Goal: Task Accomplishment & Management: Manage account settings

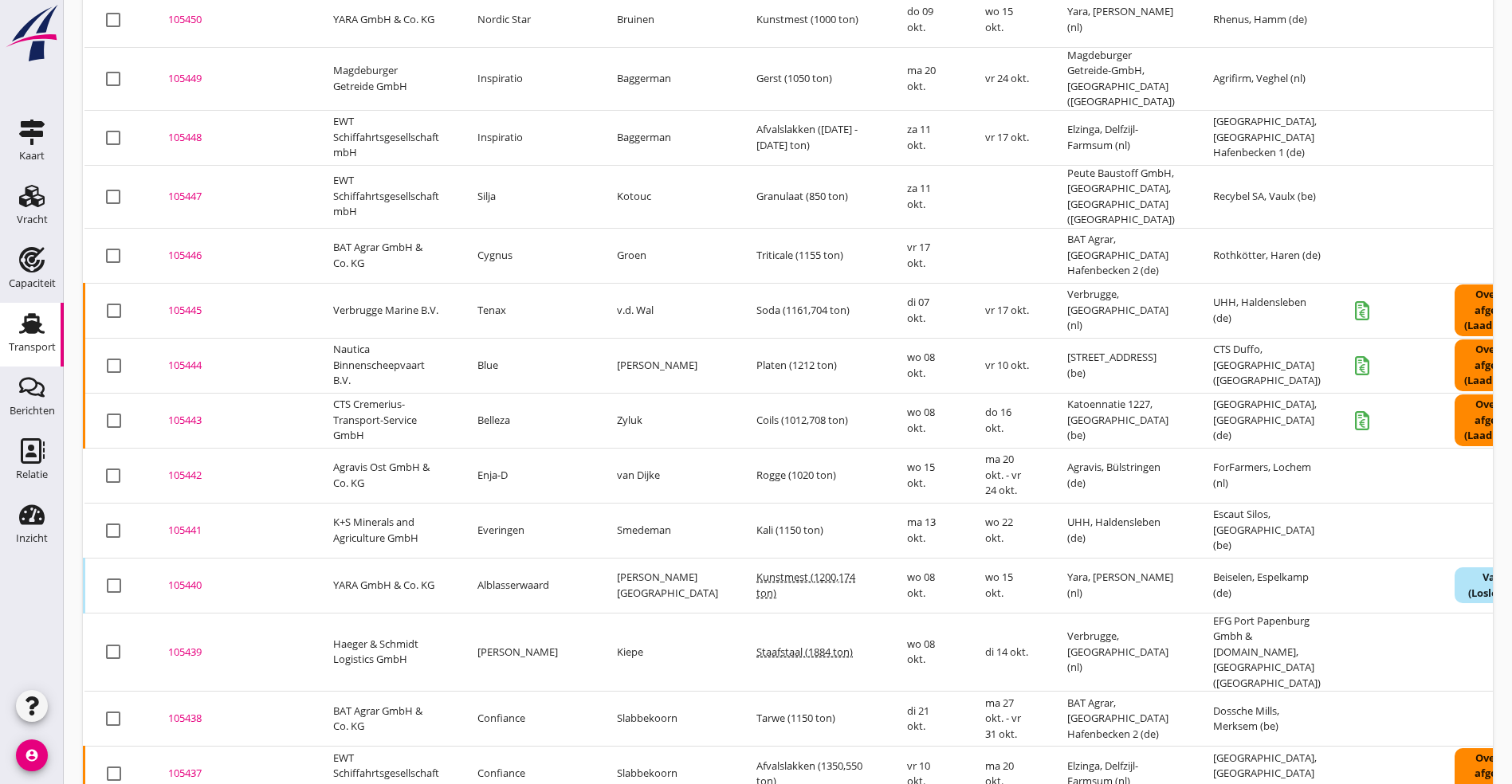
scroll to position [1055, 0]
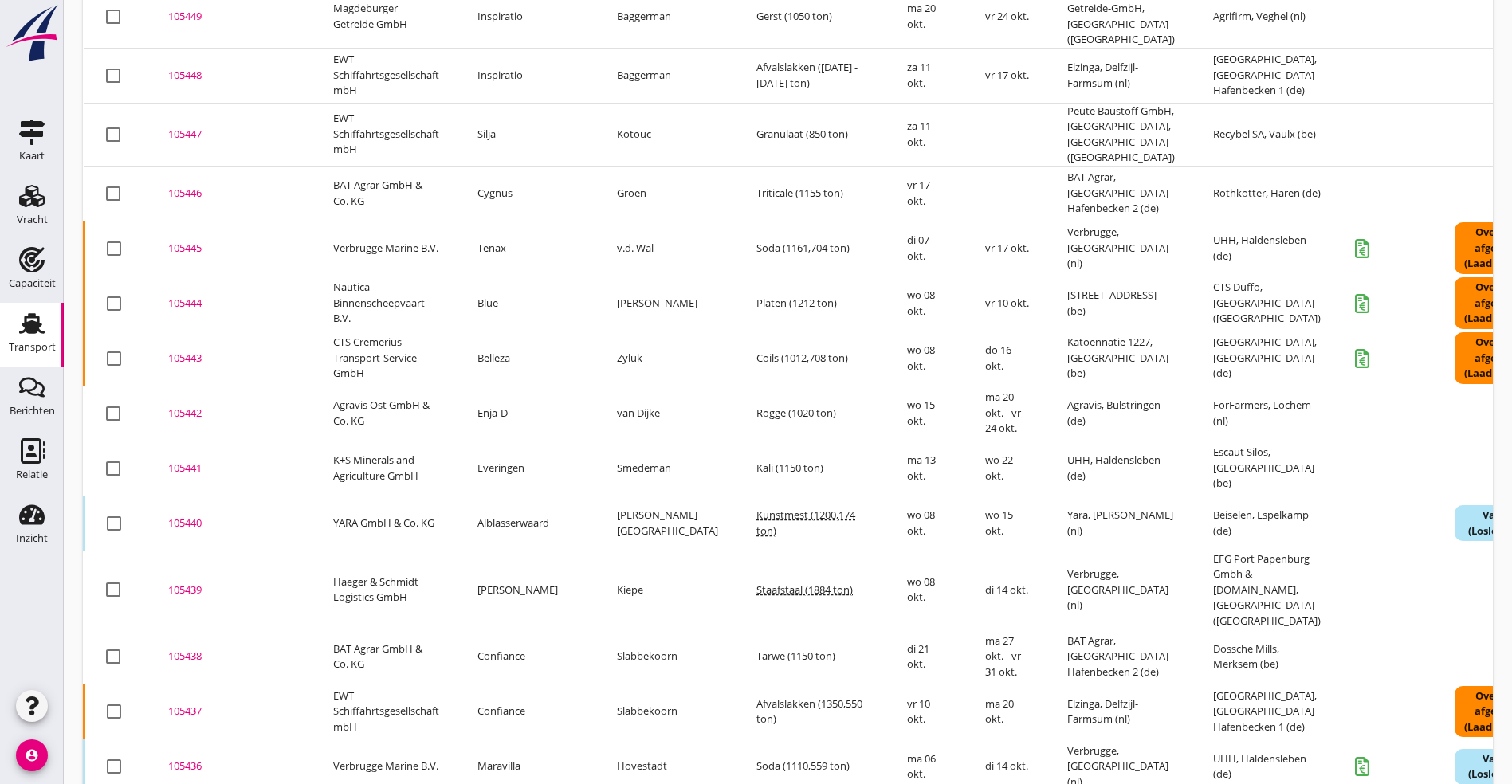
click at [184, 583] on div "105439" at bounding box center [232, 591] width 127 height 16
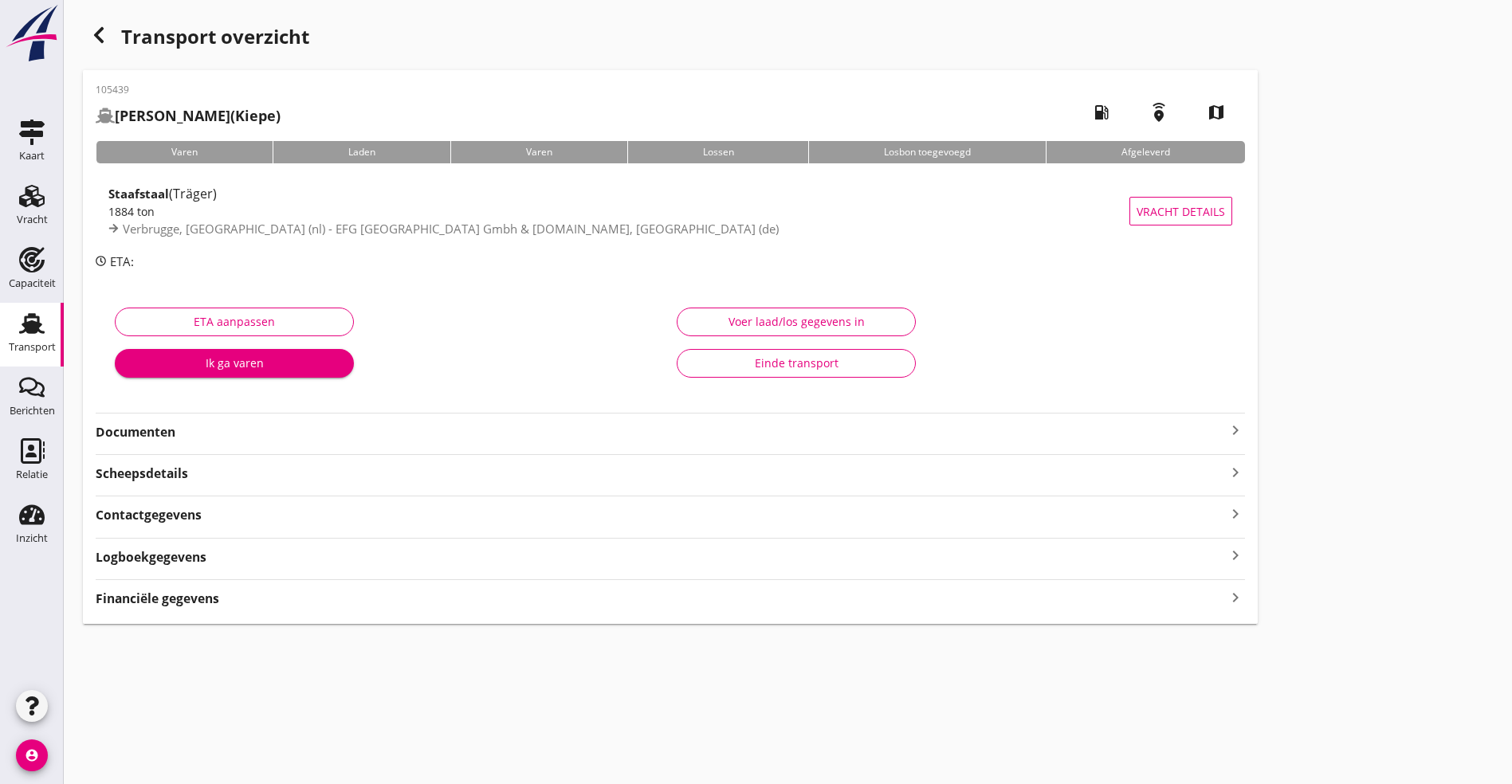
click at [168, 561] on strong "Logboekgegevens" at bounding box center [151, 557] width 111 height 19
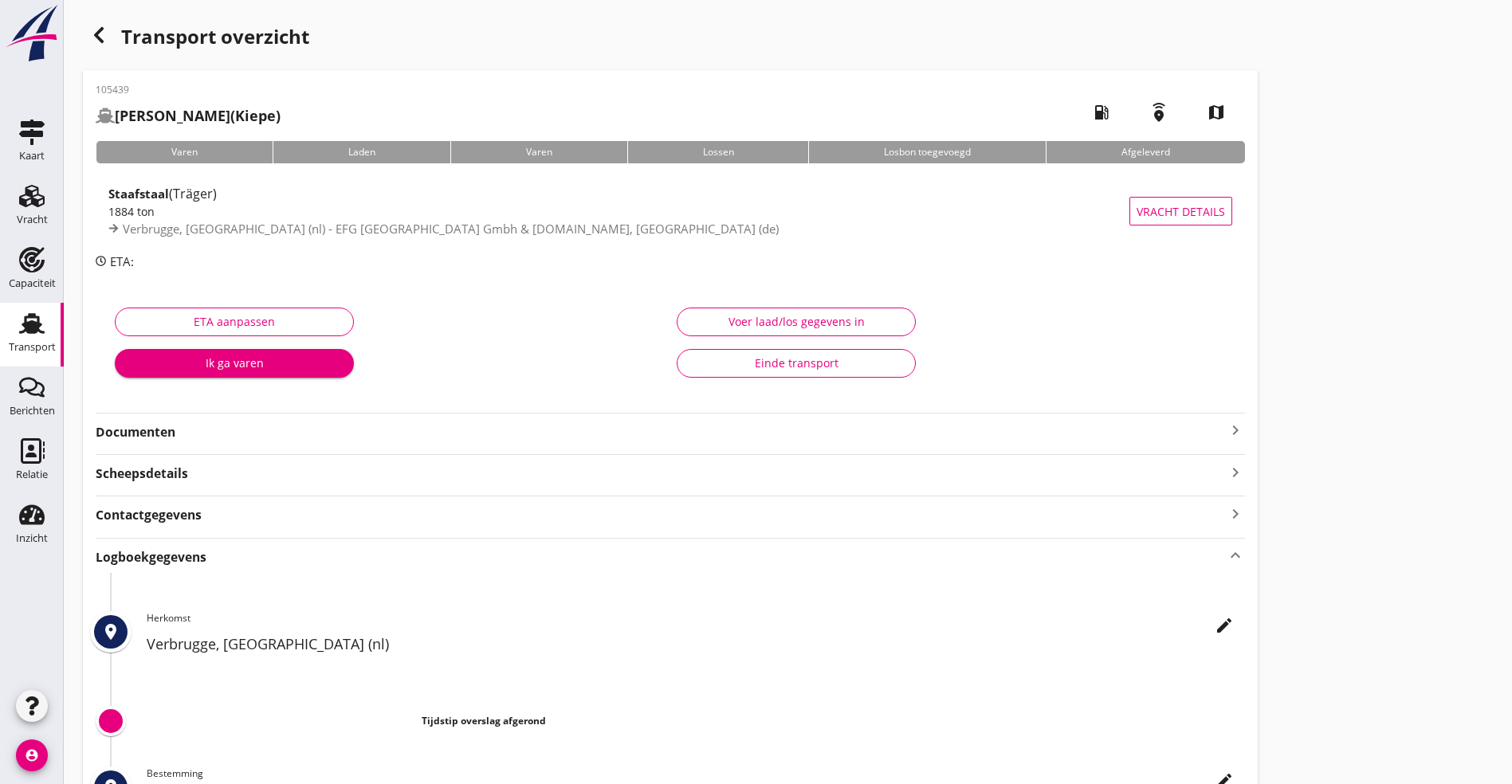
click at [1215, 624] on icon "edit" at bounding box center [1225, 626] width 20 height 20
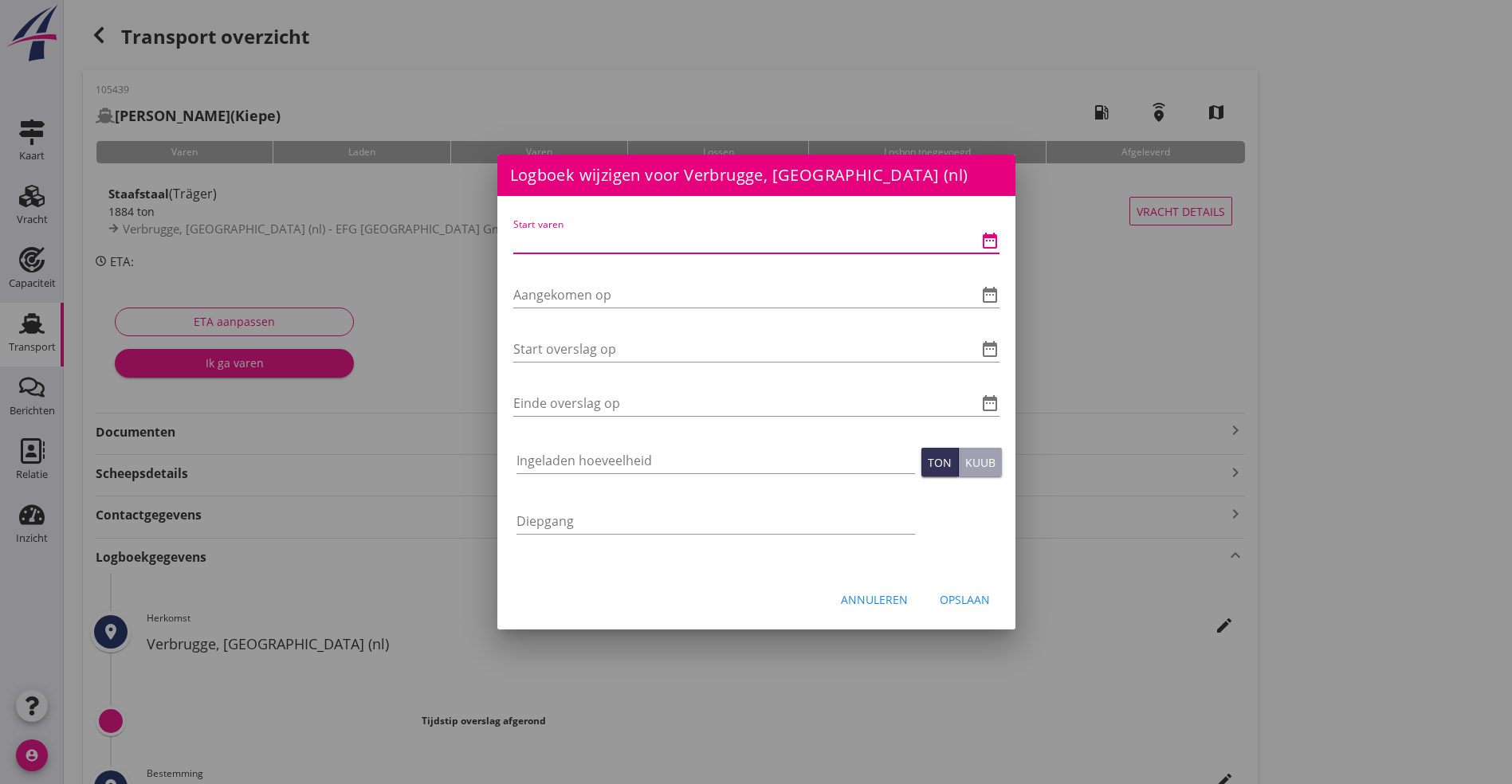
drag, startPoint x: 593, startPoint y: 233, endPoint x: 834, endPoint y: 227, distance: 241.1
click at [595, 233] on input "Start varen" at bounding box center [735, 240] width 442 height 26
type input "[DATE] 06:00"
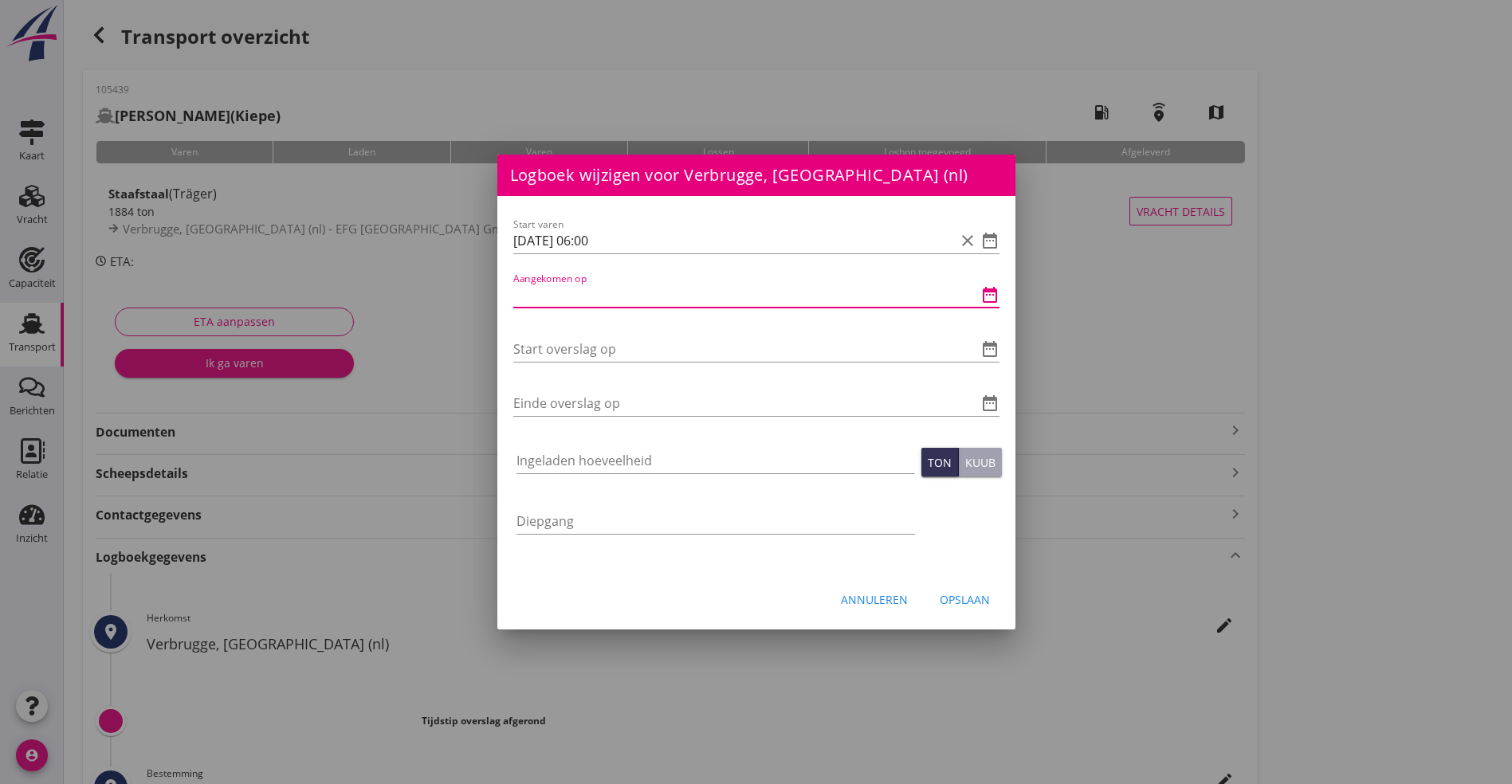
type input "1"
type input "[DATE] 06:00"
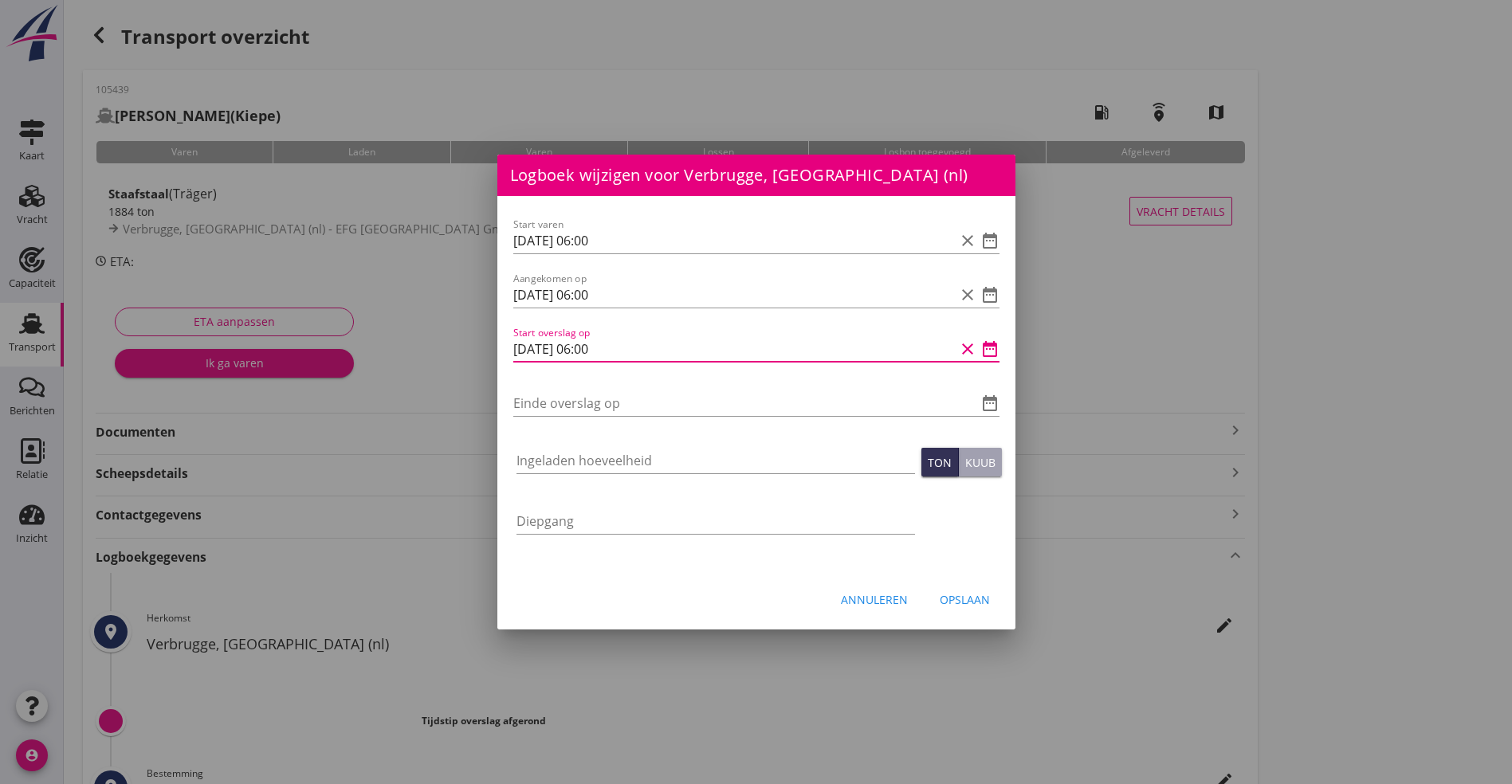
type input "[DATE] 06:00"
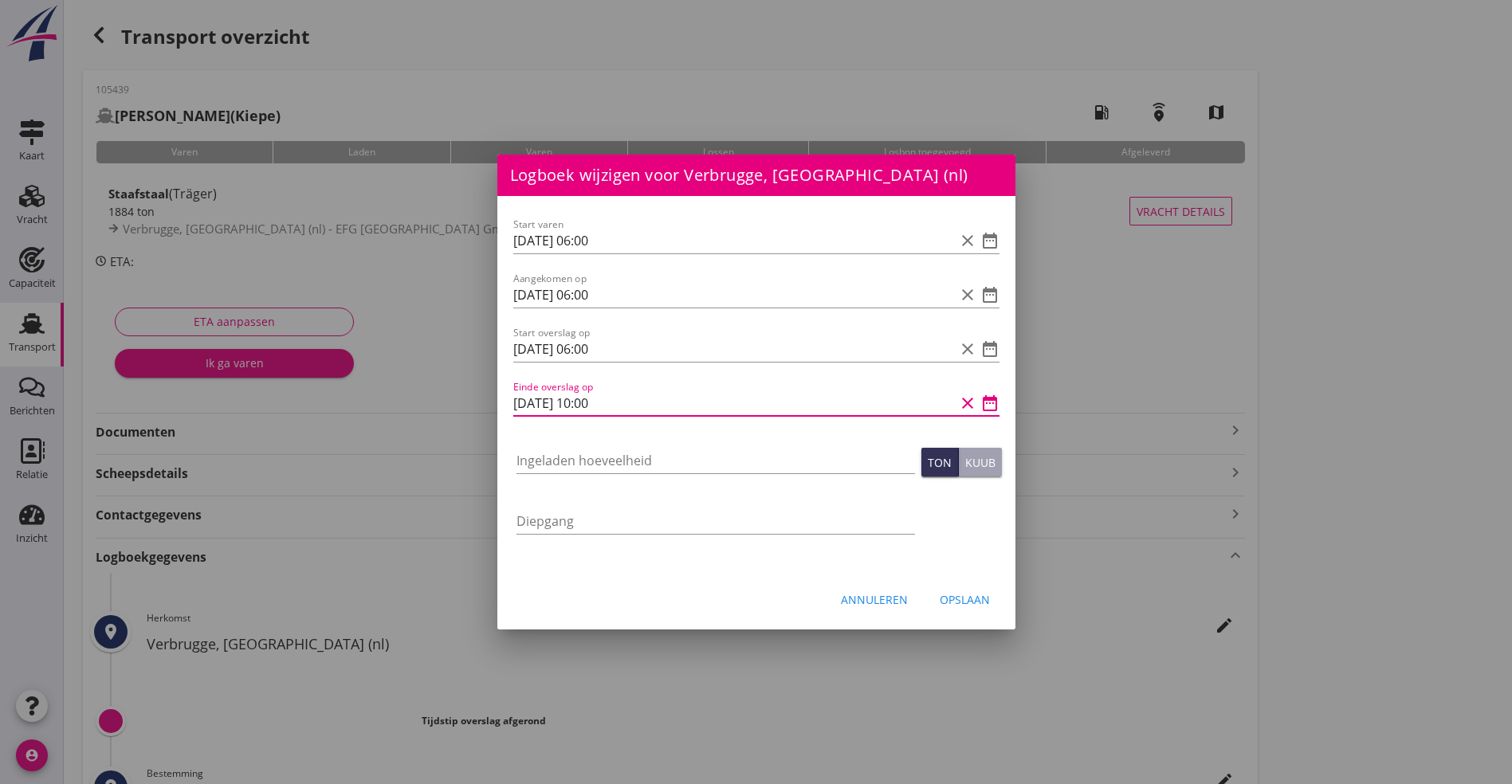
type input "[DATE] 10:00"
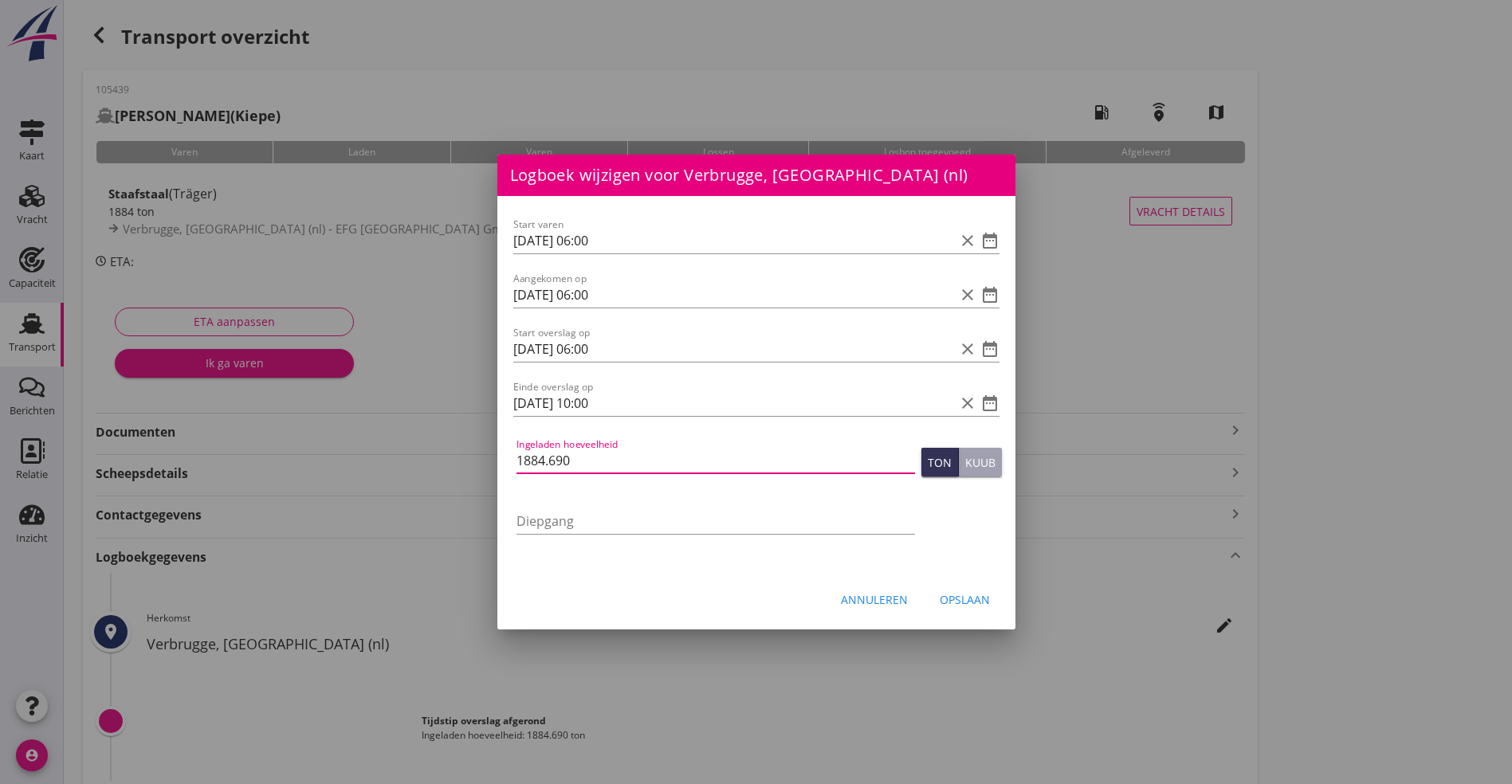
type input "1884.690"
drag, startPoint x: 949, startPoint y: 588, endPoint x: 964, endPoint y: 589, distance: 15.0
click at [958, 589] on button "Opslaan" at bounding box center [965, 599] width 75 height 28
